Goal: Task Accomplishment & Management: Use online tool/utility

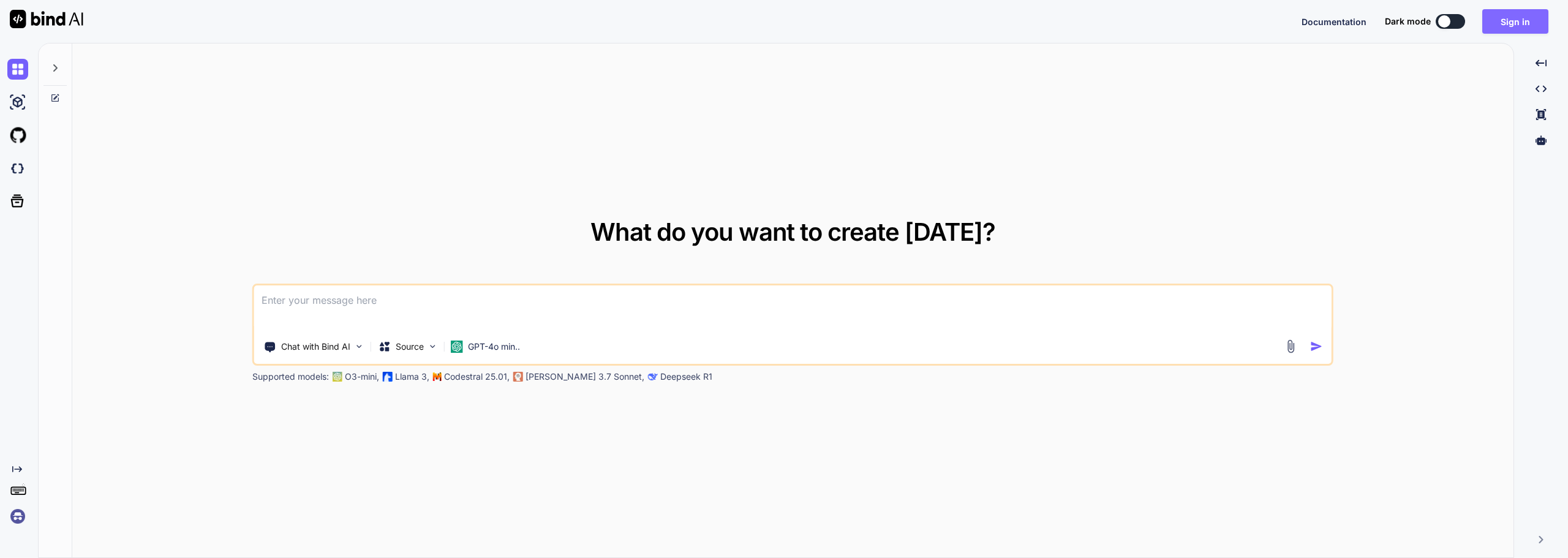
click at [1494, 13] on button "Sign in" at bounding box center [1515, 21] width 66 height 25
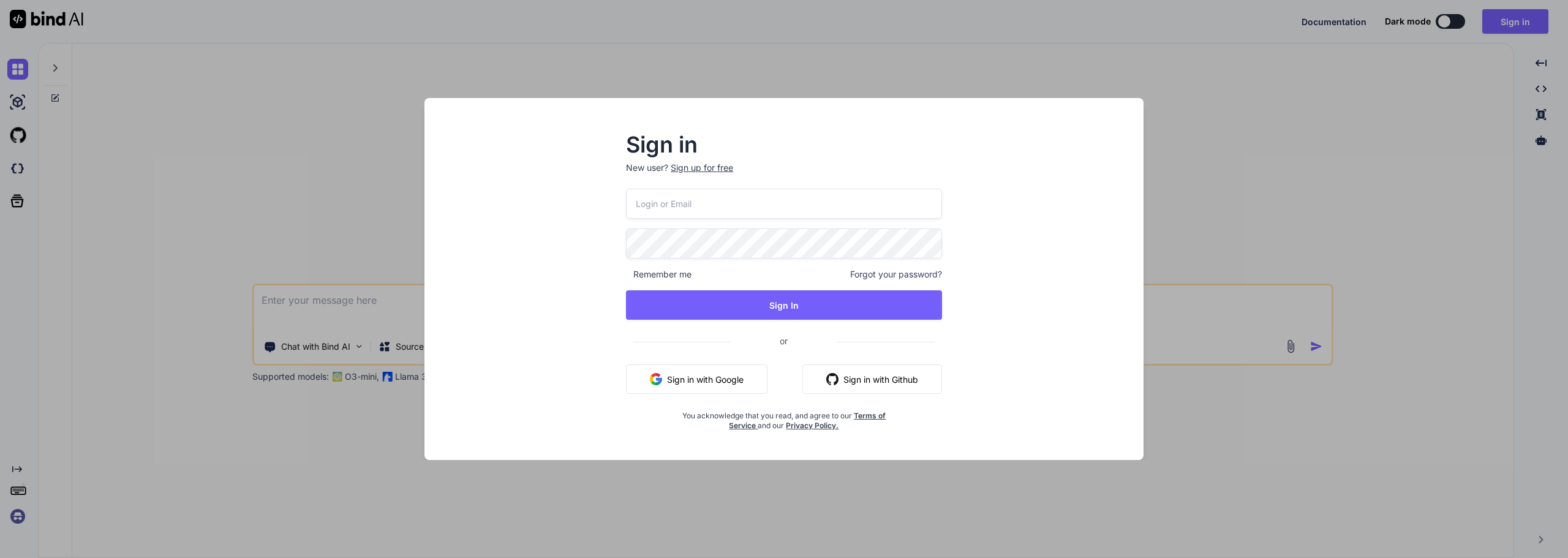
click at [739, 395] on div "Remember me Forgot your password? Sign In or Sign in with Google Sign in with G…" at bounding box center [784, 310] width 316 height 242
click at [730, 391] on button "Sign in with Google" at bounding box center [697, 379] width 142 height 29
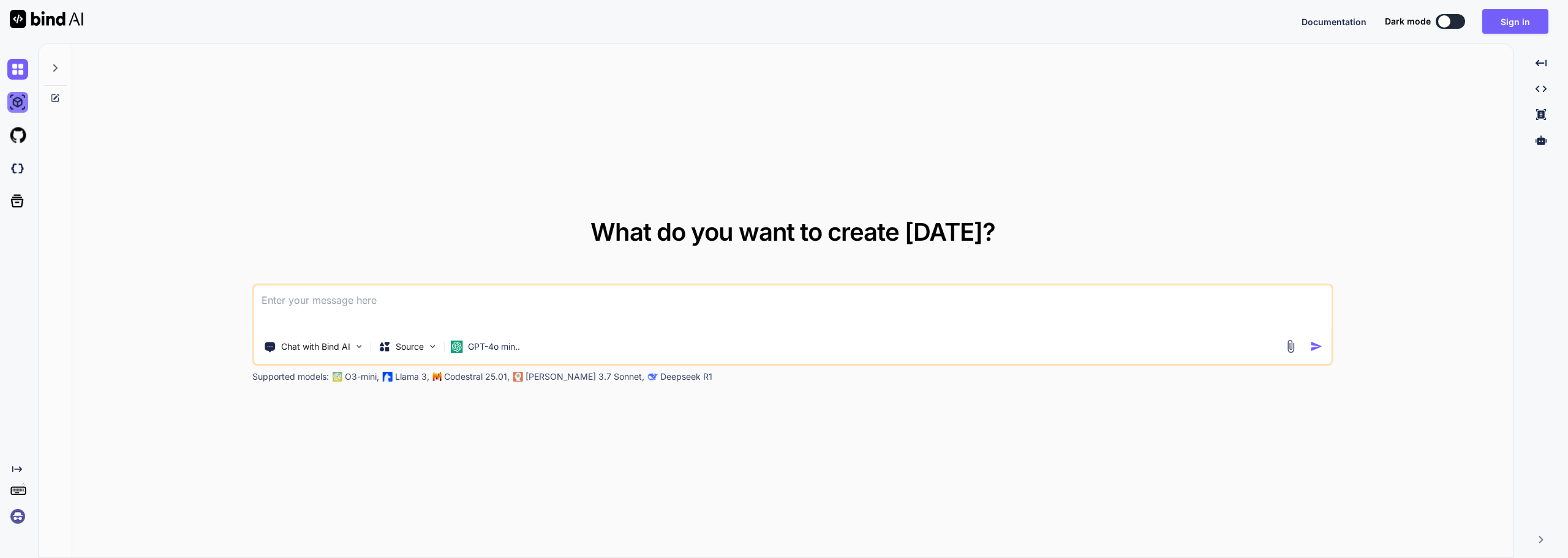
click at [19, 104] on img at bounding box center [18, 102] width 21 height 21
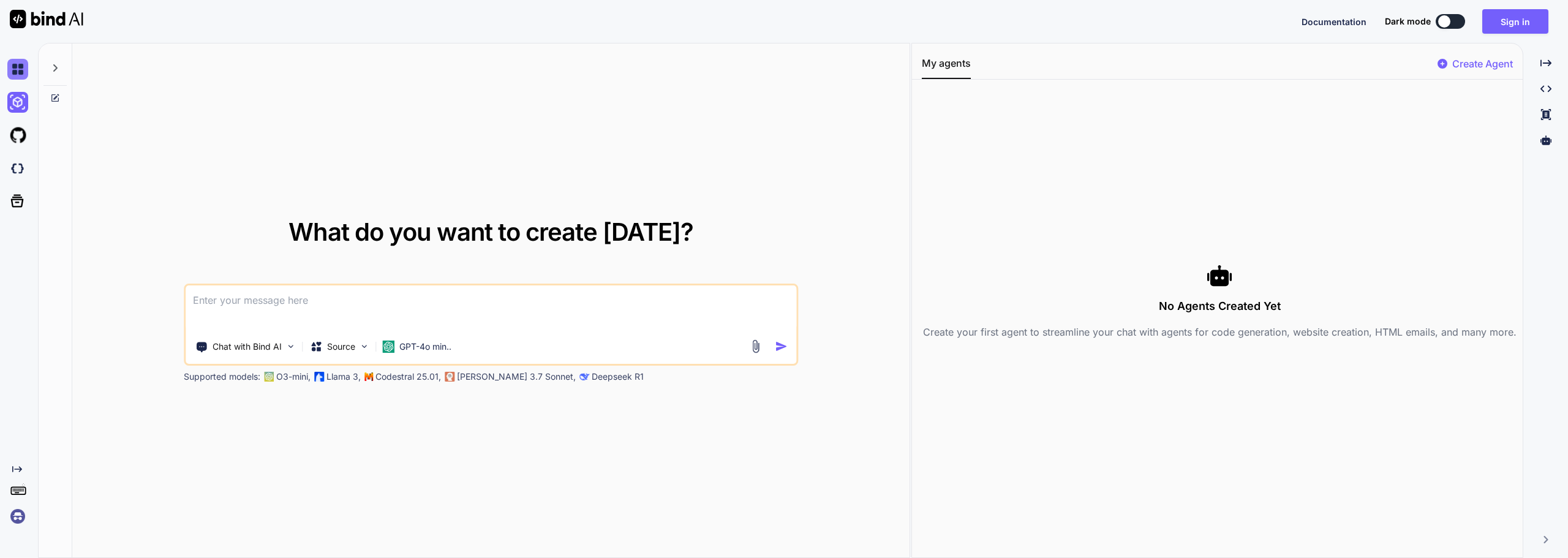
click at [10, 71] on img at bounding box center [18, 70] width 21 height 21
click at [1450, 31] on div "Documentation Dark mode Sign in Created with Pixso." at bounding box center [1429, 21] width 256 height 25
click at [1449, 22] on div at bounding box center [1444, 21] width 12 height 12
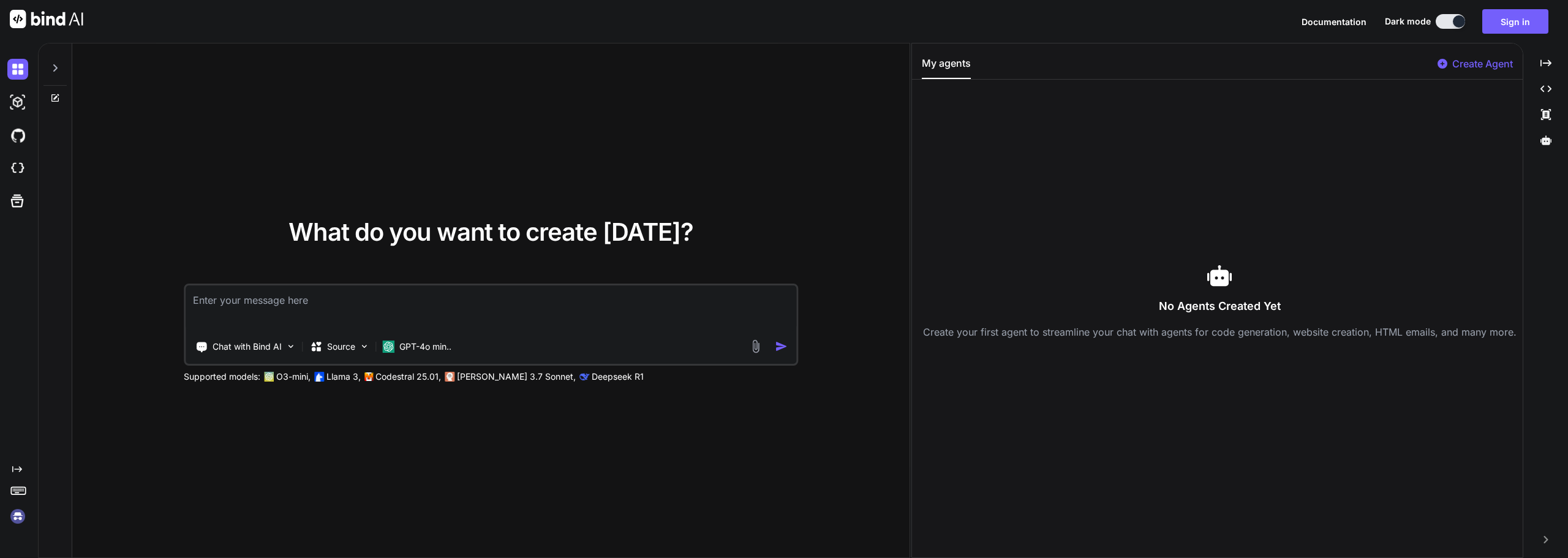
click at [14, 515] on img at bounding box center [18, 517] width 21 height 21
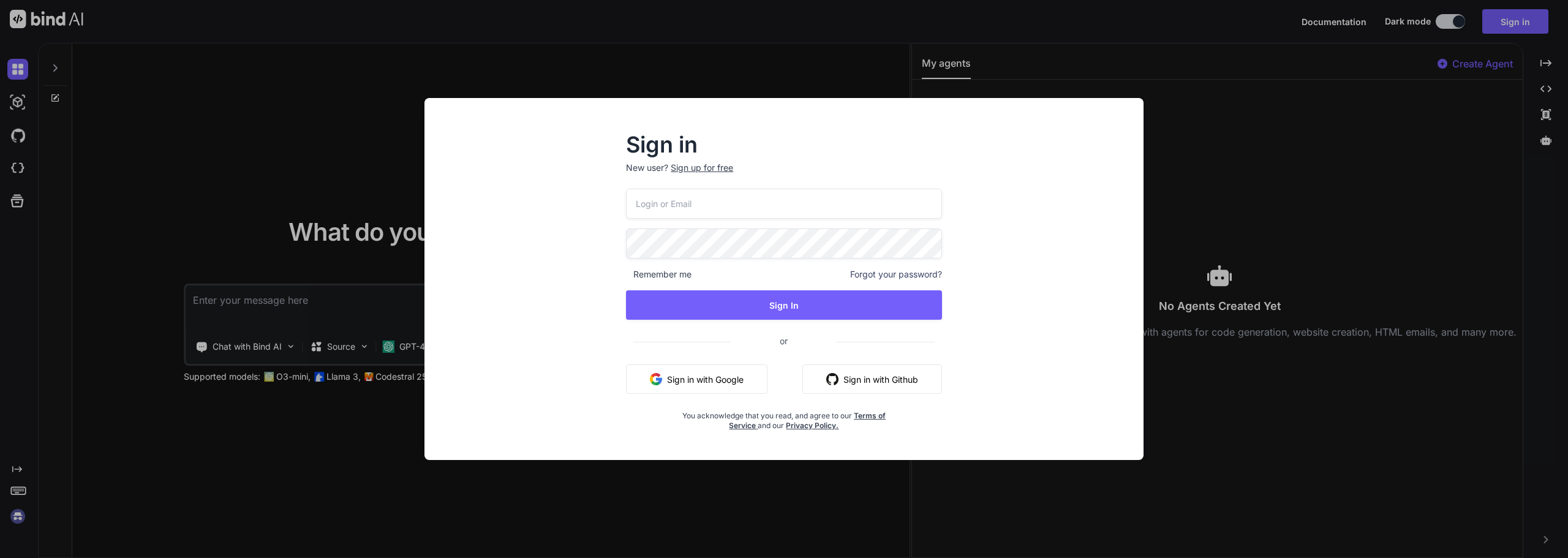
click at [718, 372] on button "Sign in with Google" at bounding box center [697, 379] width 142 height 29
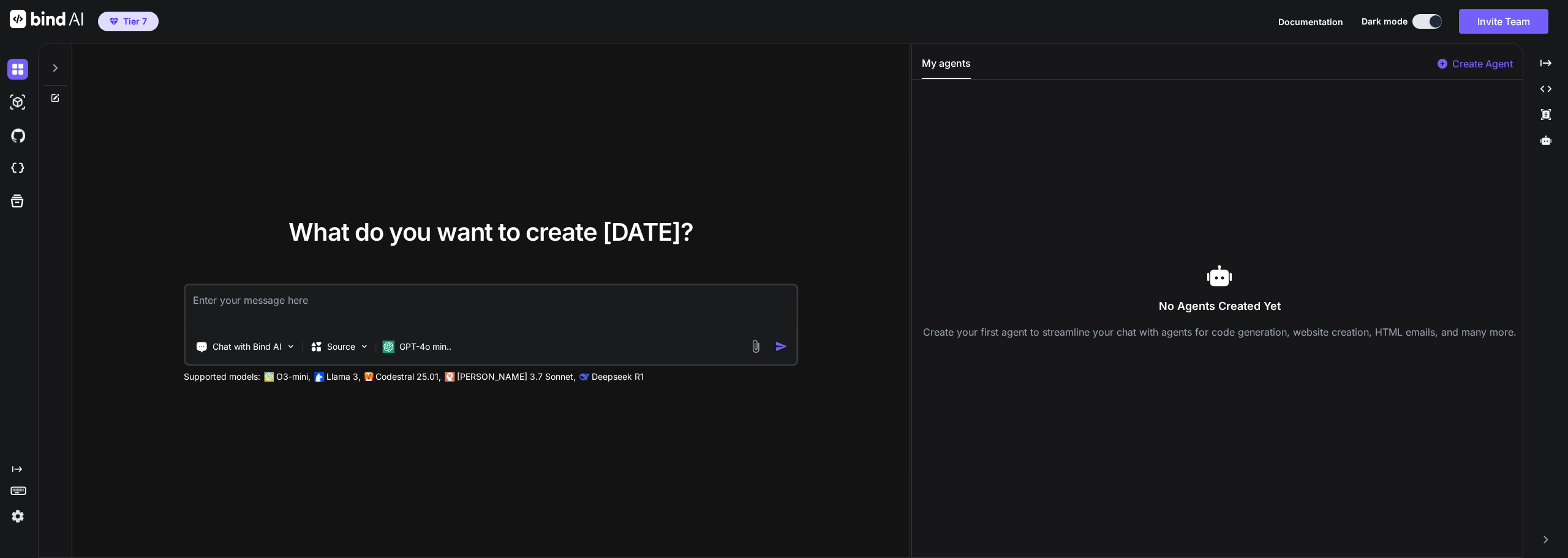
click at [19, 517] on img at bounding box center [18, 517] width 21 height 21
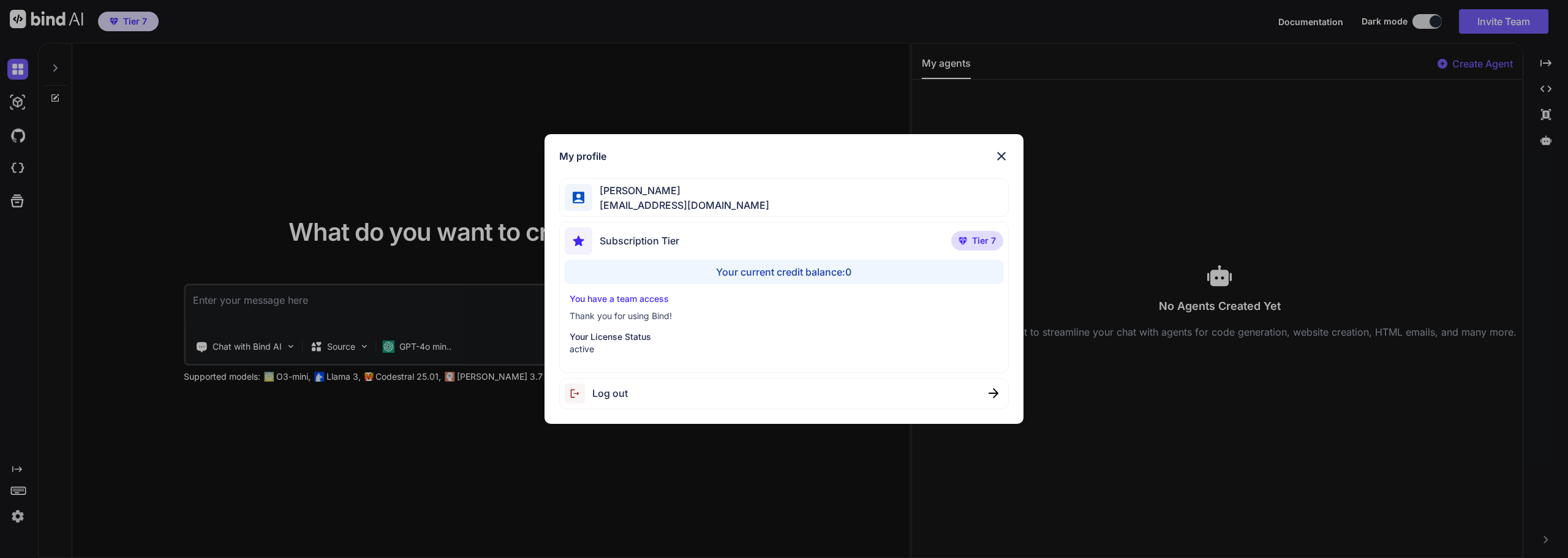
click at [1001, 154] on img at bounding box center [1001, 155] width 15 height 15
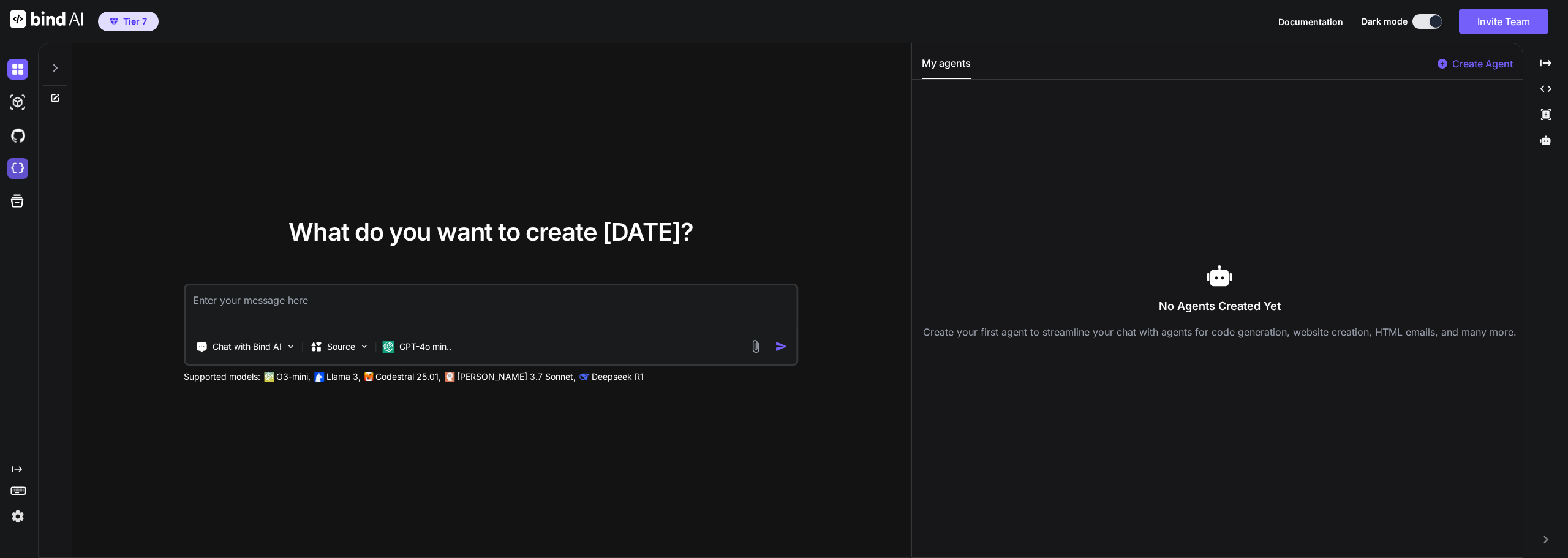
click at [8, 173] on img at bounding box center [18, 168] width 21 height 21
click at [428, 348] on p "GPT-4o min.." at bounding box center [425, 347] width 52 height 12
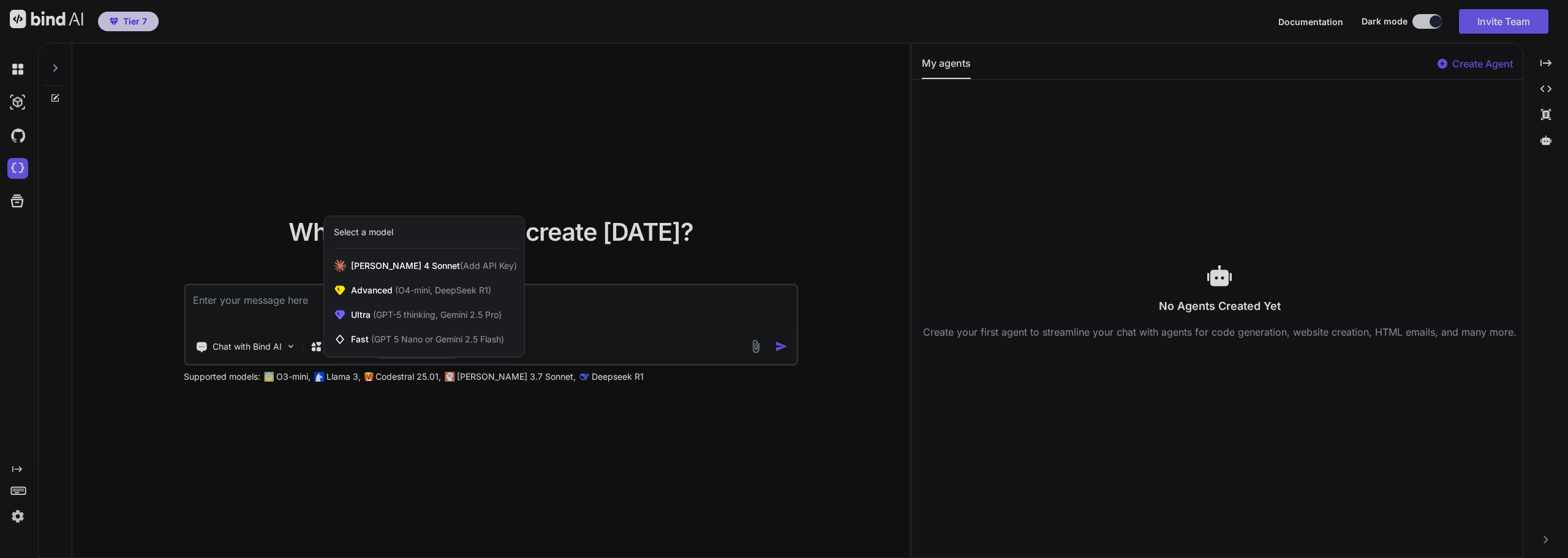
click at [428, 348] on div "Fast (GPT 5 Nano or Gemini 2.5 Flash)" at bounding box center [424, 339] width 200 height 25
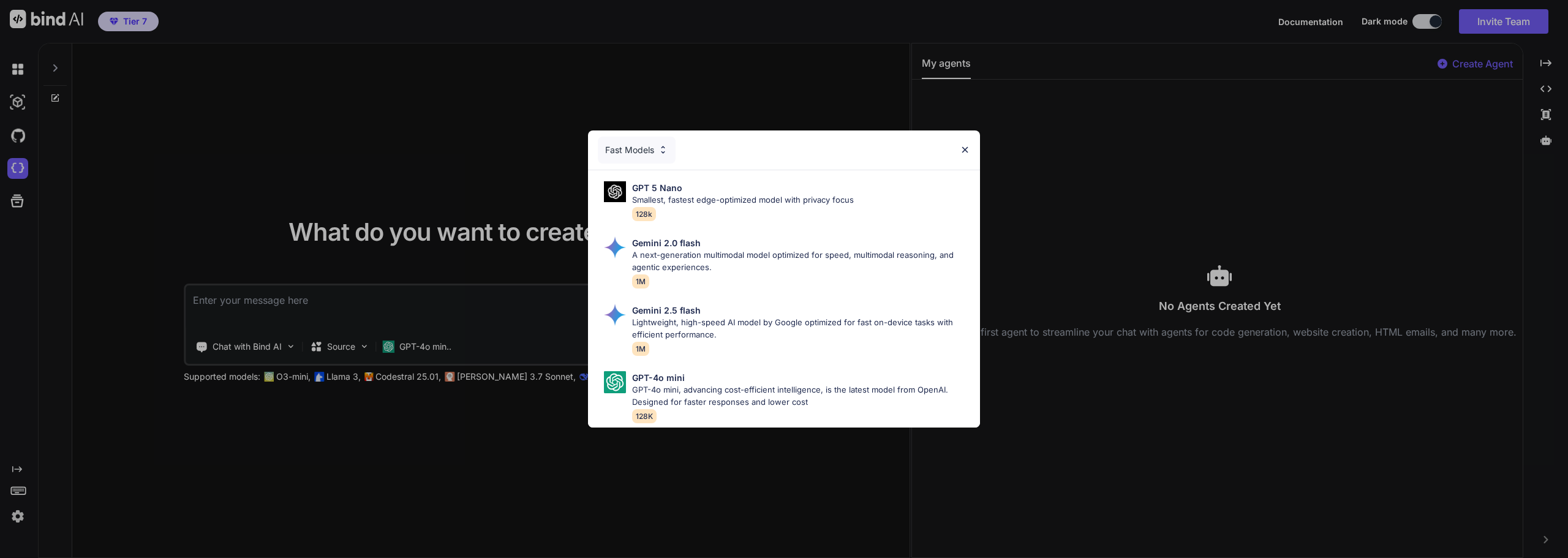
click at [970, 136] on div "Fast Models" at bounding box center [783, 150] width 392 height 39
click at [965, 136] on div "Fast Models" at bounding box center [783, 150] width 392 height 39
click at [965, 144] on img at bounding box center [965, 149] width 10 height 10
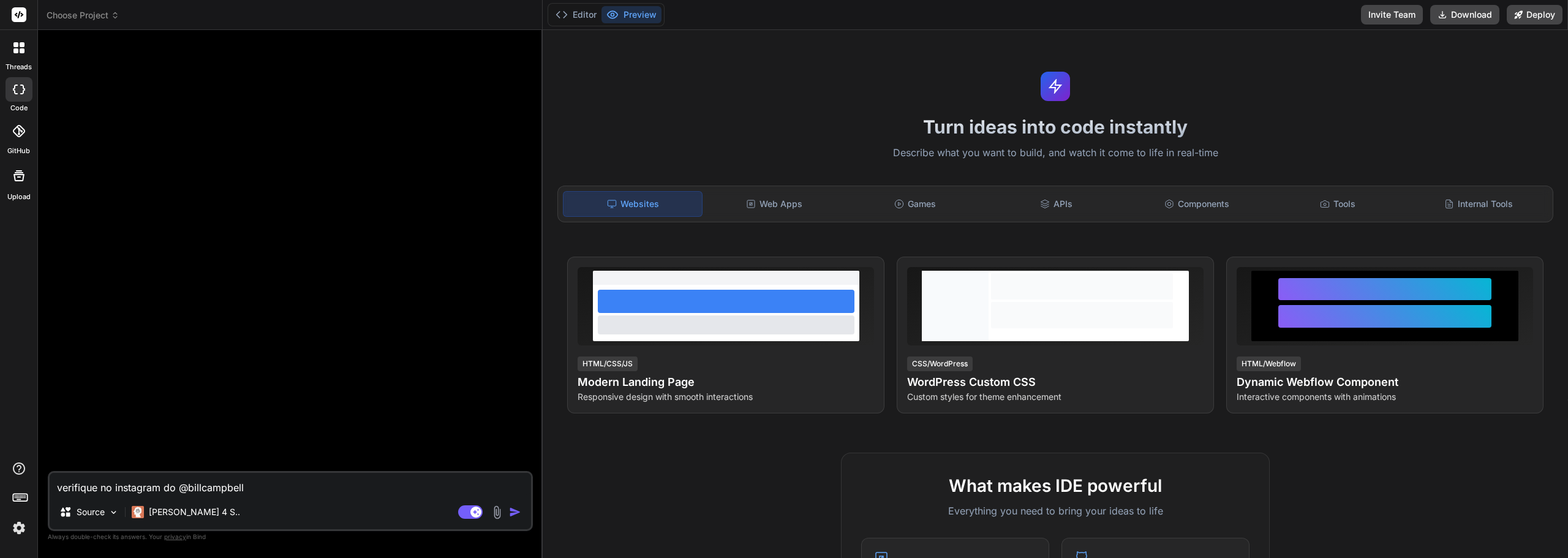
click at [275, 488] on textarea "verifique no instagram do @billcampbell" at bounding box center [290, 484] width 481 height 22
type textarea "x"
type textarea "o"
type textarea "x"
type textarea "ol"
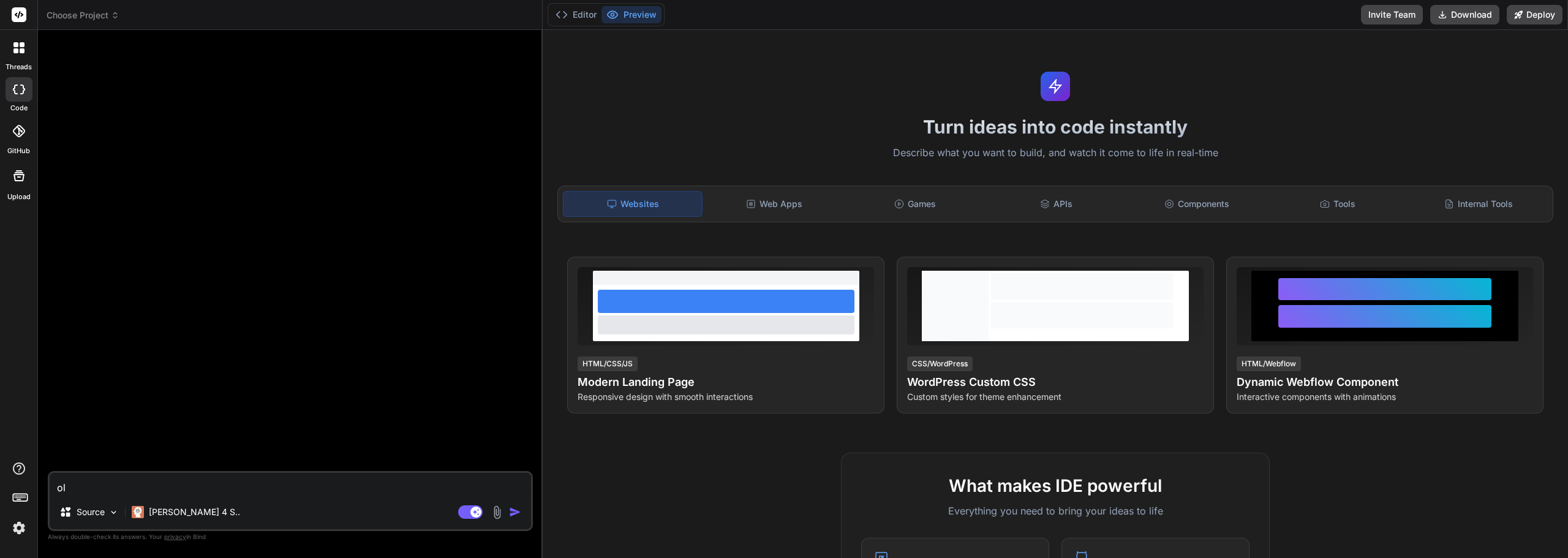
type textarea "x"
type textarea "olp"
type textarea "x"
type textarea "olpa"
type textarea "x"
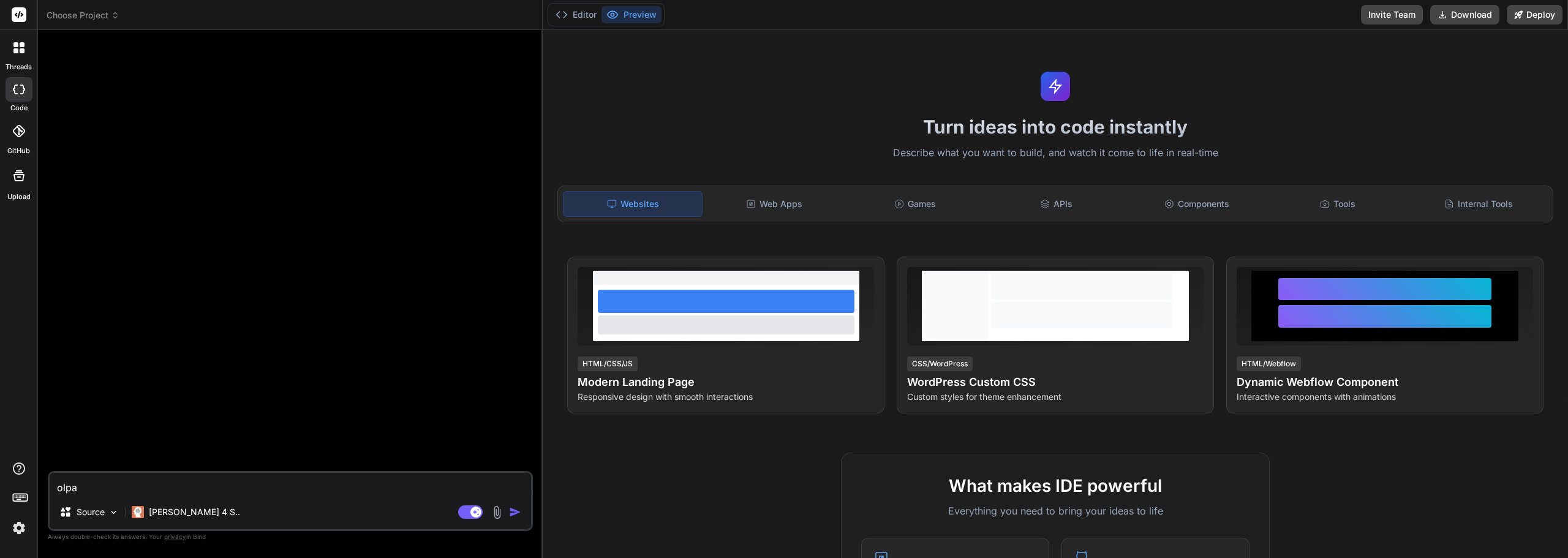
type textarea "o"
type textarea "x"
type textarea "ol"
type textarea "x"
type textarea "olá"
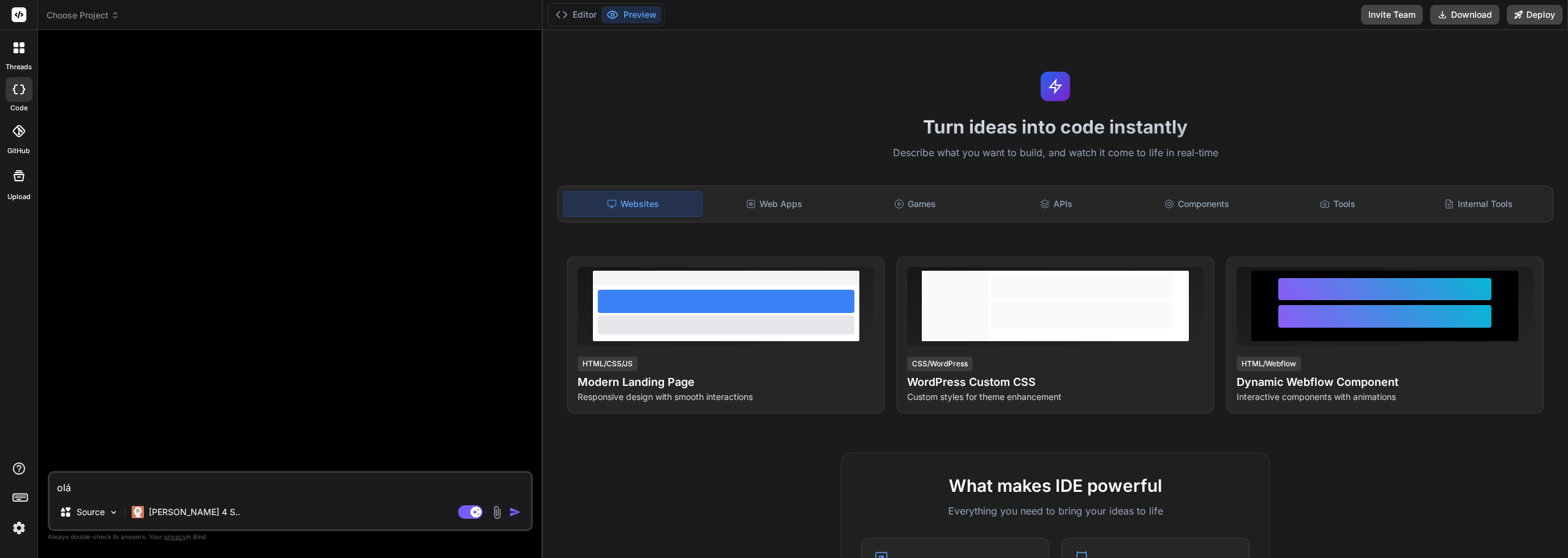
click at [517, 511] on img "button" at bounding box center [515, 513] width 12 height 12
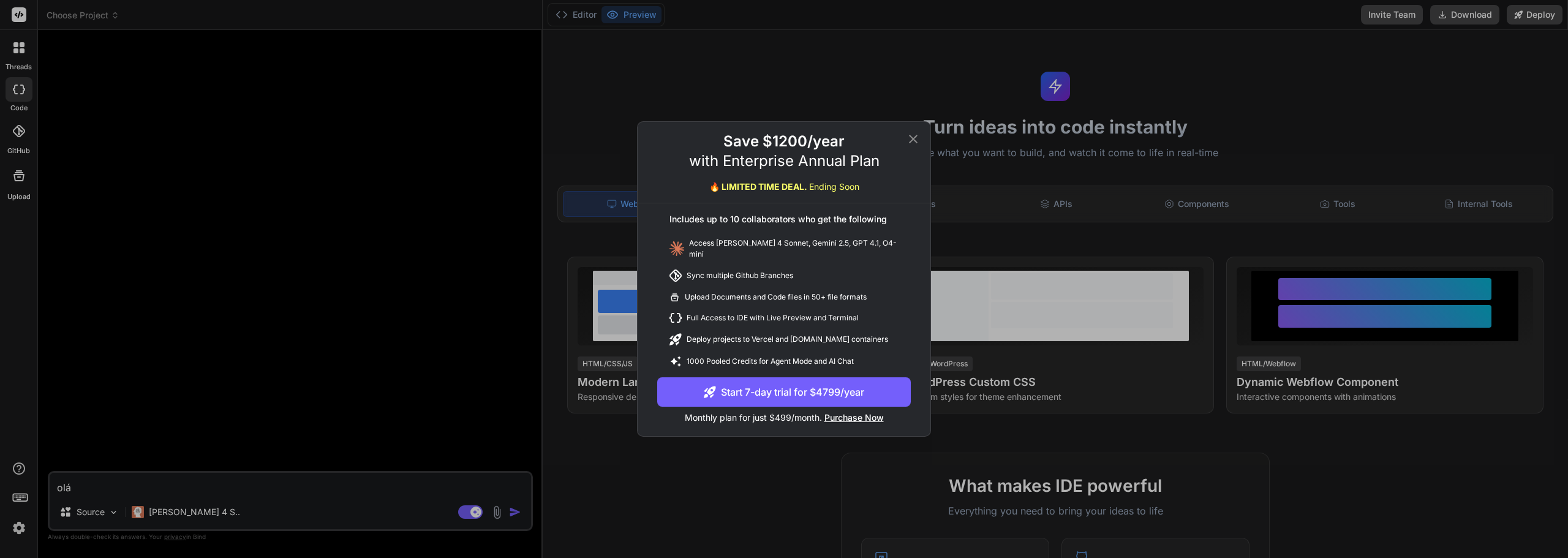
click at [909, 144] on icon at bounding box center [913, 138] width 15 height 15
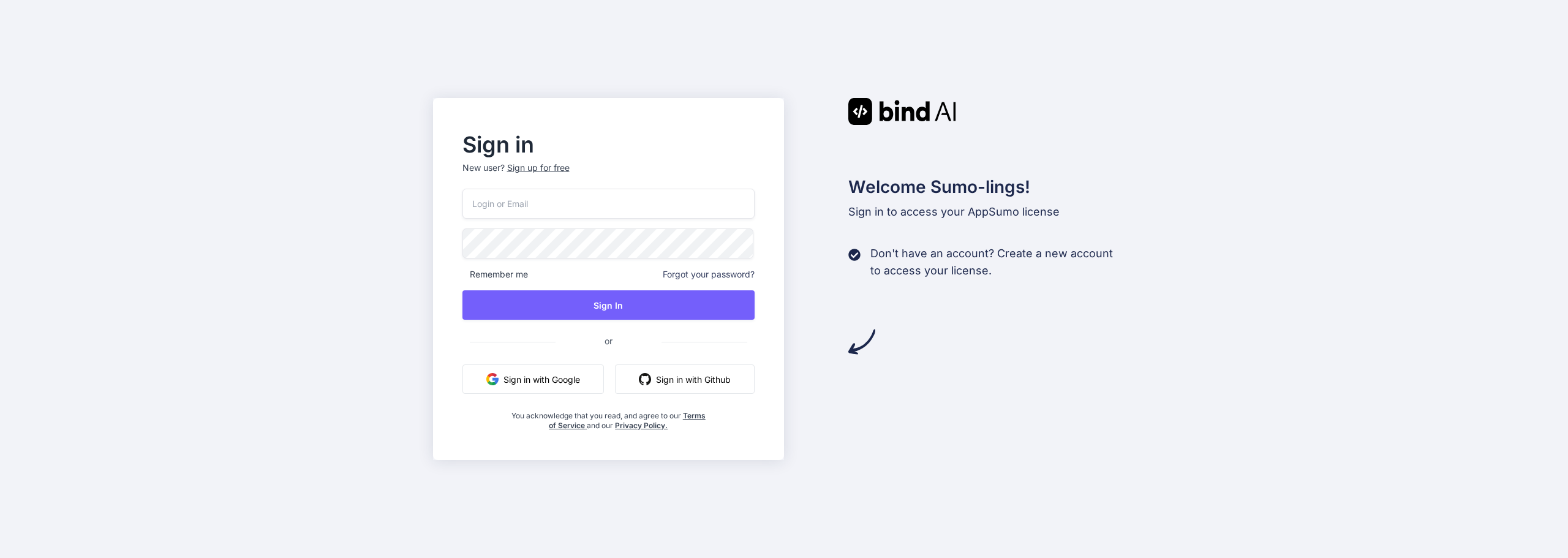
click at [566, 373] on button "Sign in with Google" at bounding box center [533, 379] width 142 height 29
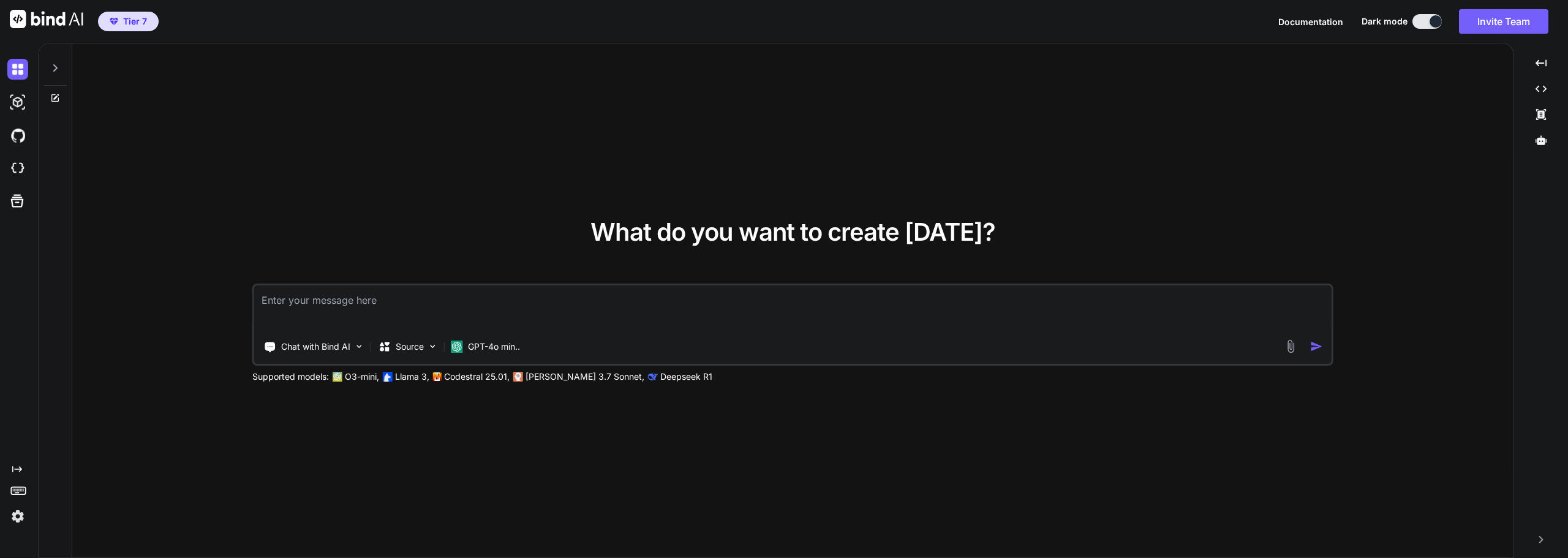
click at [136, 22] on span "Tier 7" at bounding box center [135, 21] width 24 height 12
click at [21, 167] on img at bounding box center [18, 168] width 21 height 21
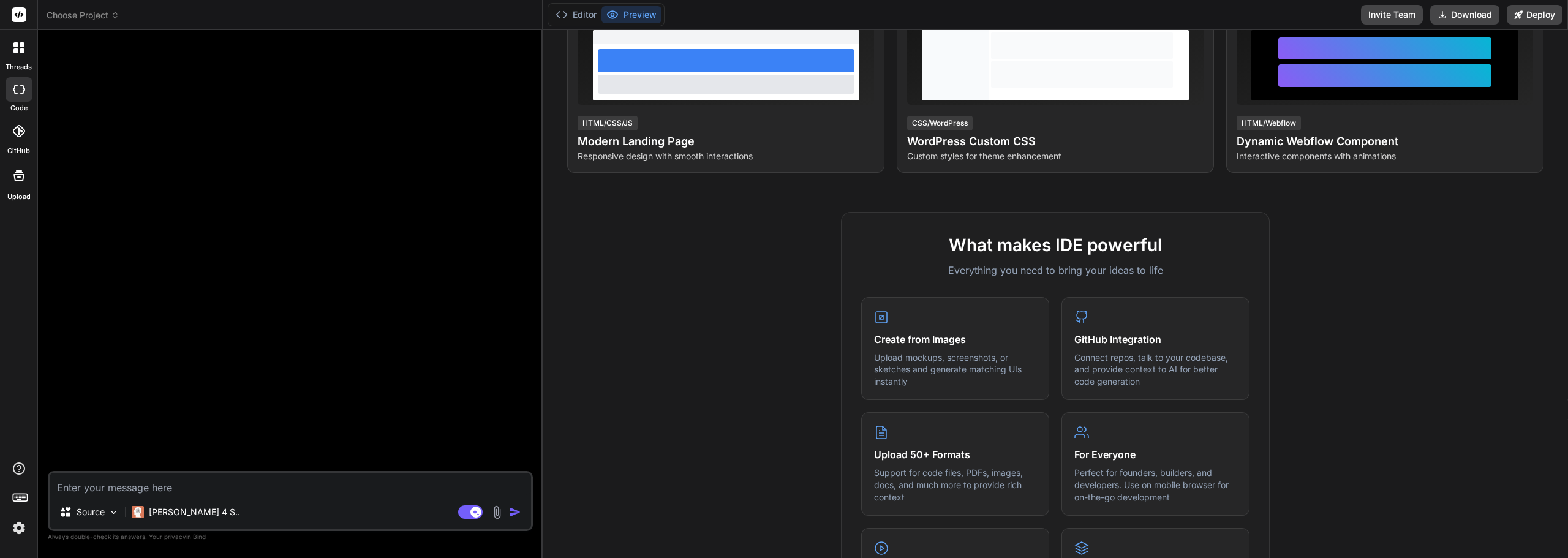
scroll to position [59, 0]
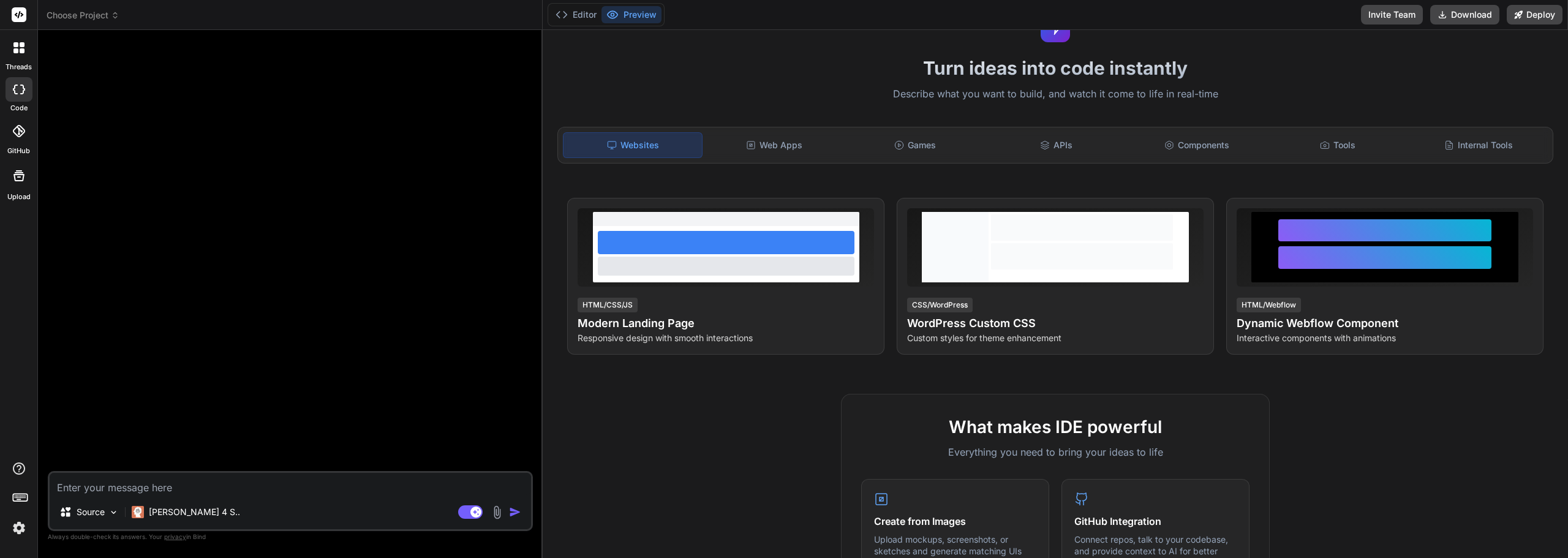
click at [248, 482] on textarea at bounding box center [290, 484] width 481 height 22
type textarea "x"
type textarea "o"
type textarea "x"
type textarea "ol"
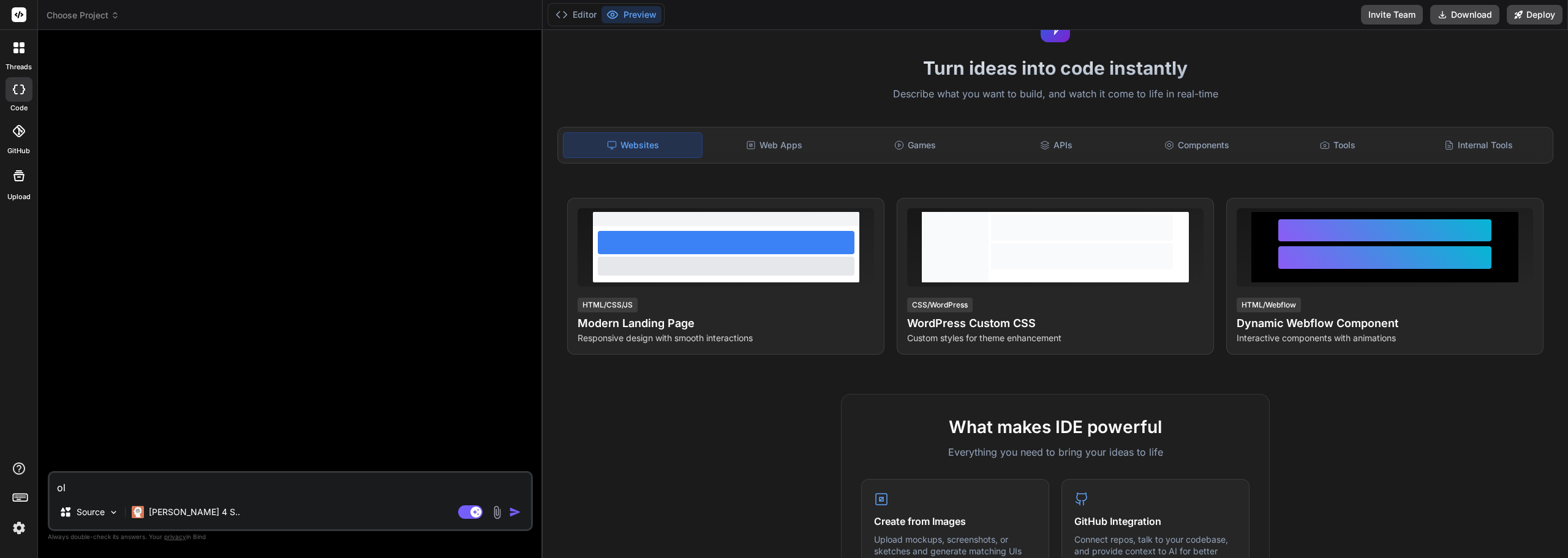
type textarea "x"
type textarea "olá"
